Goal: Information Seeking & Learning: Learn about a topic

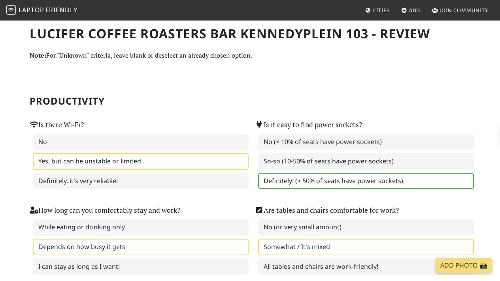
click at [53, 15] on link "Laptop Friendly" at bounding box center [41, 11] width 71 height 14
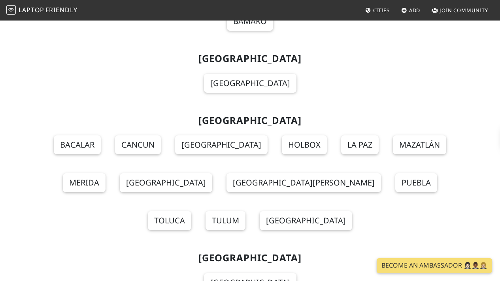
scroll to position [5694, 0]
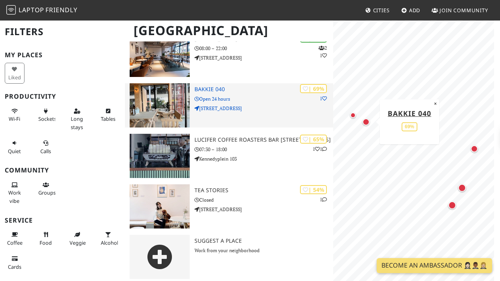
scroll to position [131, 0]
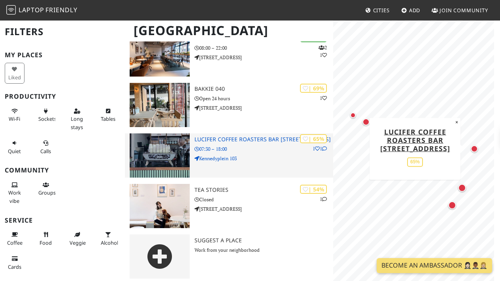
click at [262, 137] on h3 "Lucifer Coffee Roasters BAR kennedyplein 103" at bounding box center [264, 139] width 139 height 7
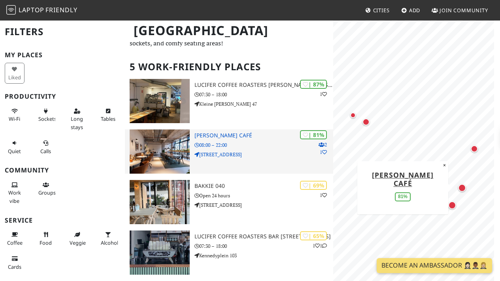
scroll to position [8, 0]
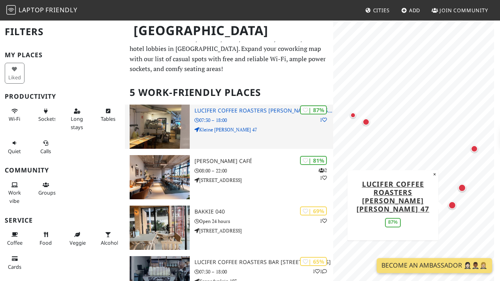
click at [219, 113] on h3 "Lucifer Coffee Roasters BAR kleine berg 47" at bounding box center [264, 111] width 139 height 7
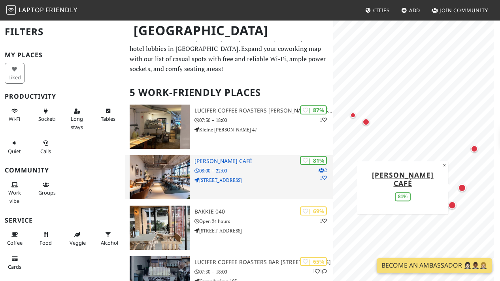
click at [227, 160] on h3 "Douwe Egberts Café" at bounding box center [264, 161] width 139 height 7
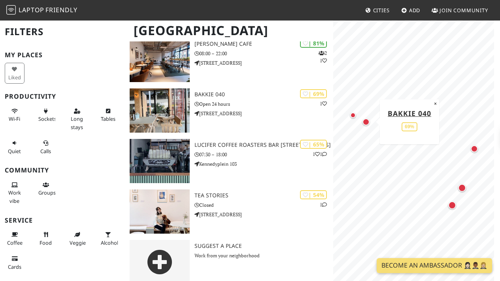
scroll to position [135, 0]
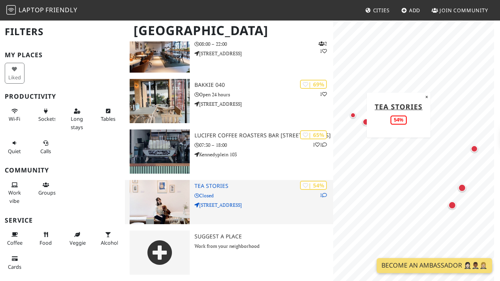
click at [229, 186] on h3 "Tea stories" at bounding box center [264, 186] width 139 height 7
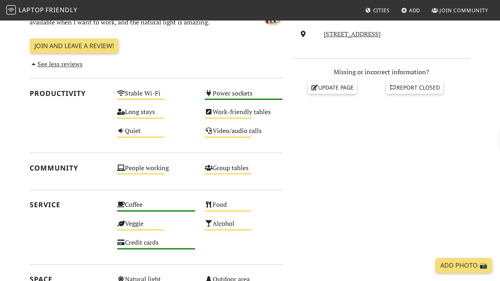
scroll to position [446, 0]
